Goal: Go to known website: Go to known website

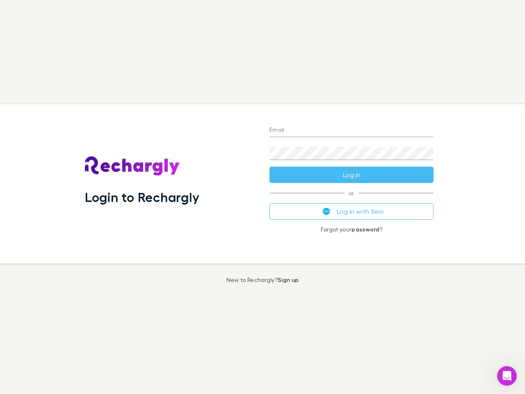
click at [262, 197] on div "Login to Rechargly" at bounding box center [170, 183] width 184 height 159
click at [351, 130] on input "Email" at bounding box center [351, 130] width 164 height 13
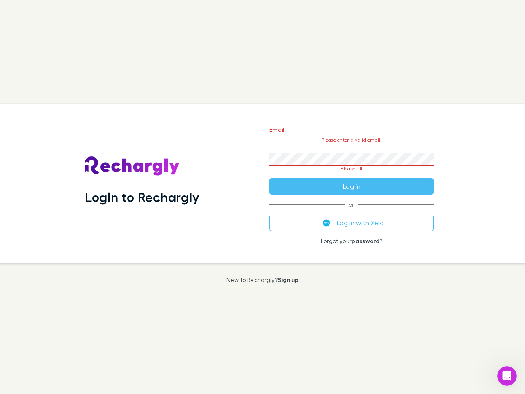
click at [351, 175] on form "Email Please enter a valid email. Password Please fill Log in" at bounding box center [351, 155] width 164 height 77
click at [351, 211] on div "Email Please enter a valid email. Password Please fill Log in or Log in with Xe…" at bounding box center [351, 183] width 177 height 159
click at [507, 376] on icon "Open Intercom Messenger" at bounding box center [507, 376] width 14 height 14
